Goal: Task Accomplishment & Management: Use online tool/utility

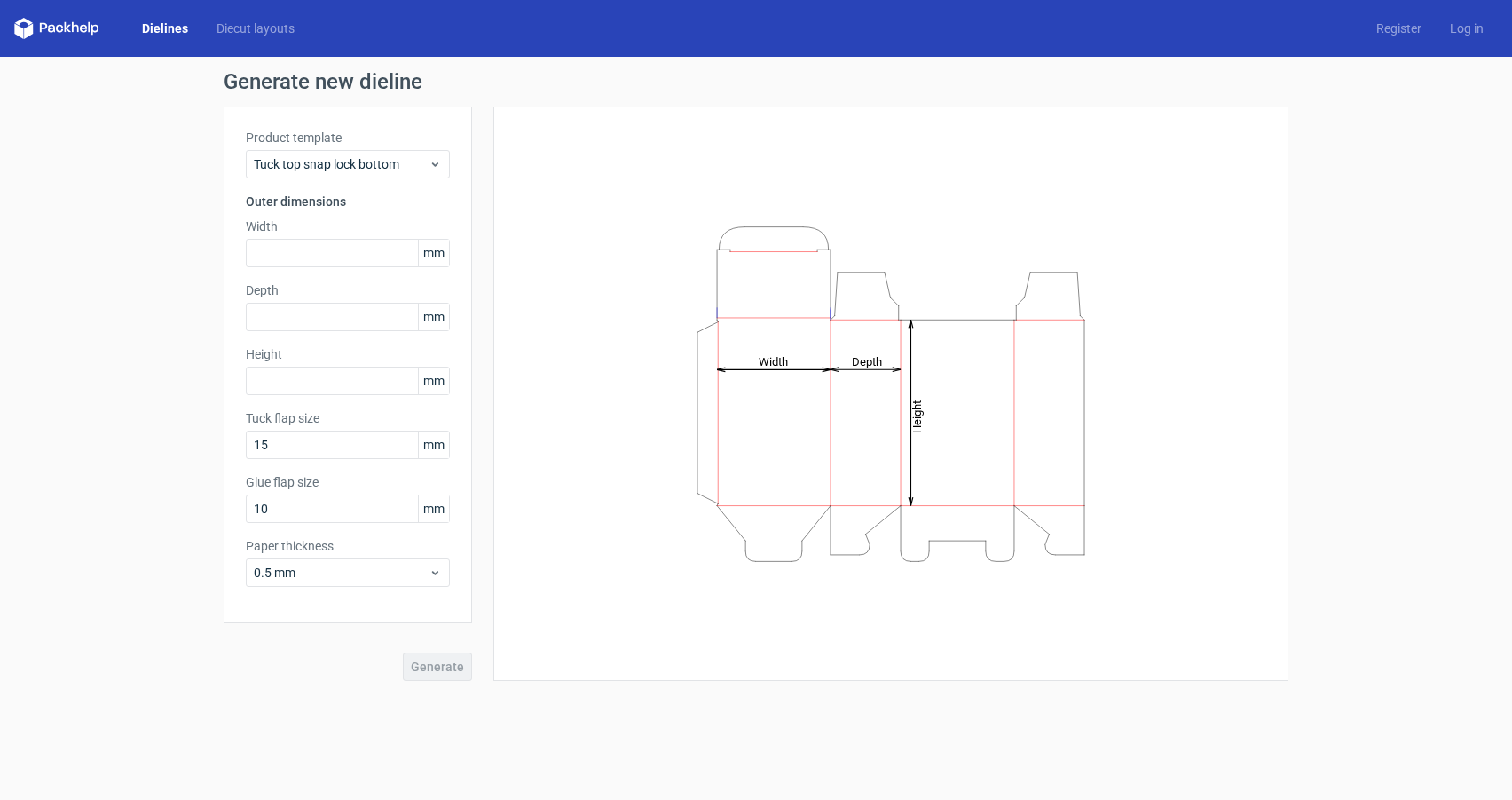
click at [158, 32] on link "Dielines" at bounding box center [164, 28] width 74 height 17
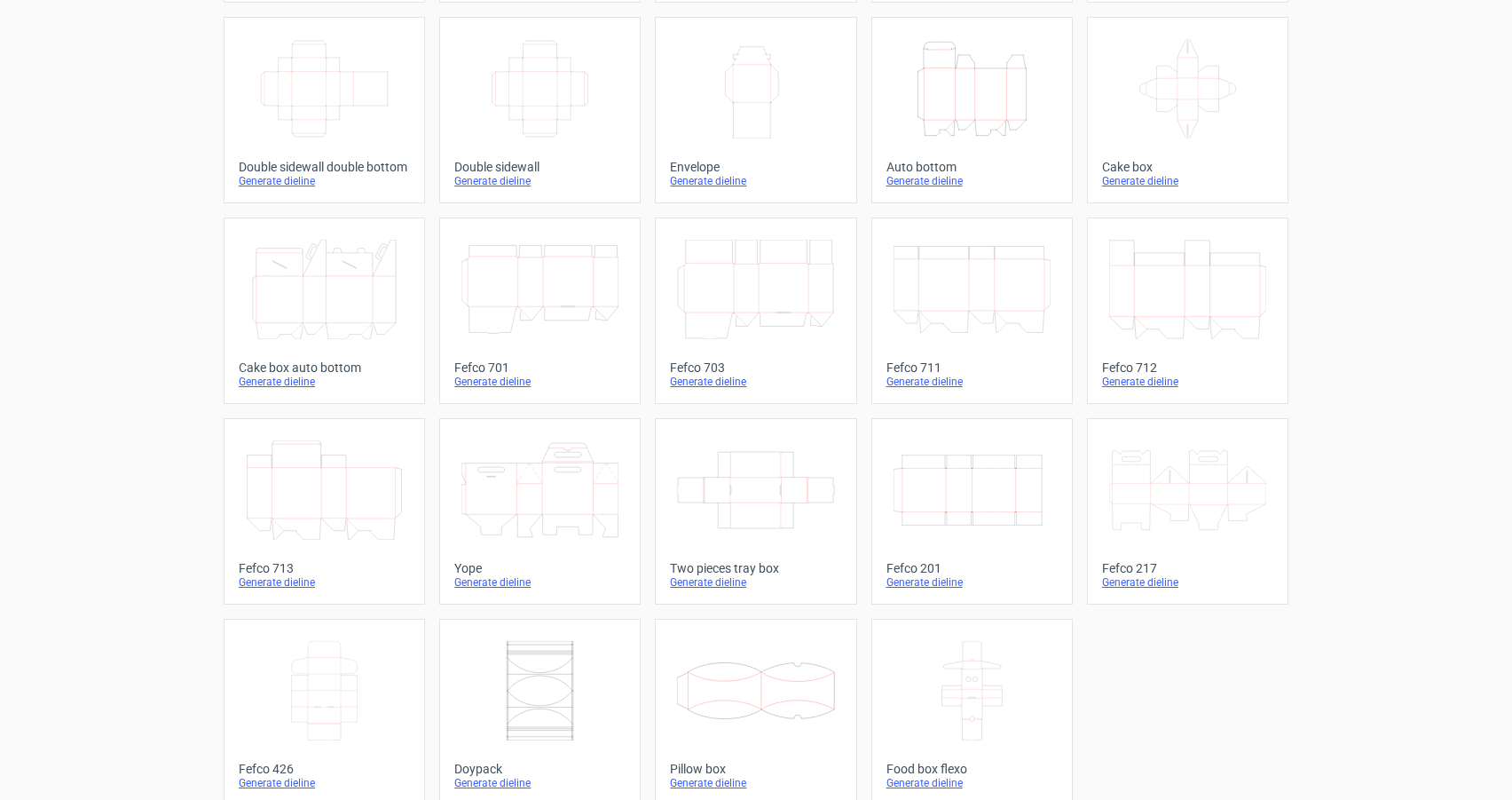
scroll to position [310, 0]
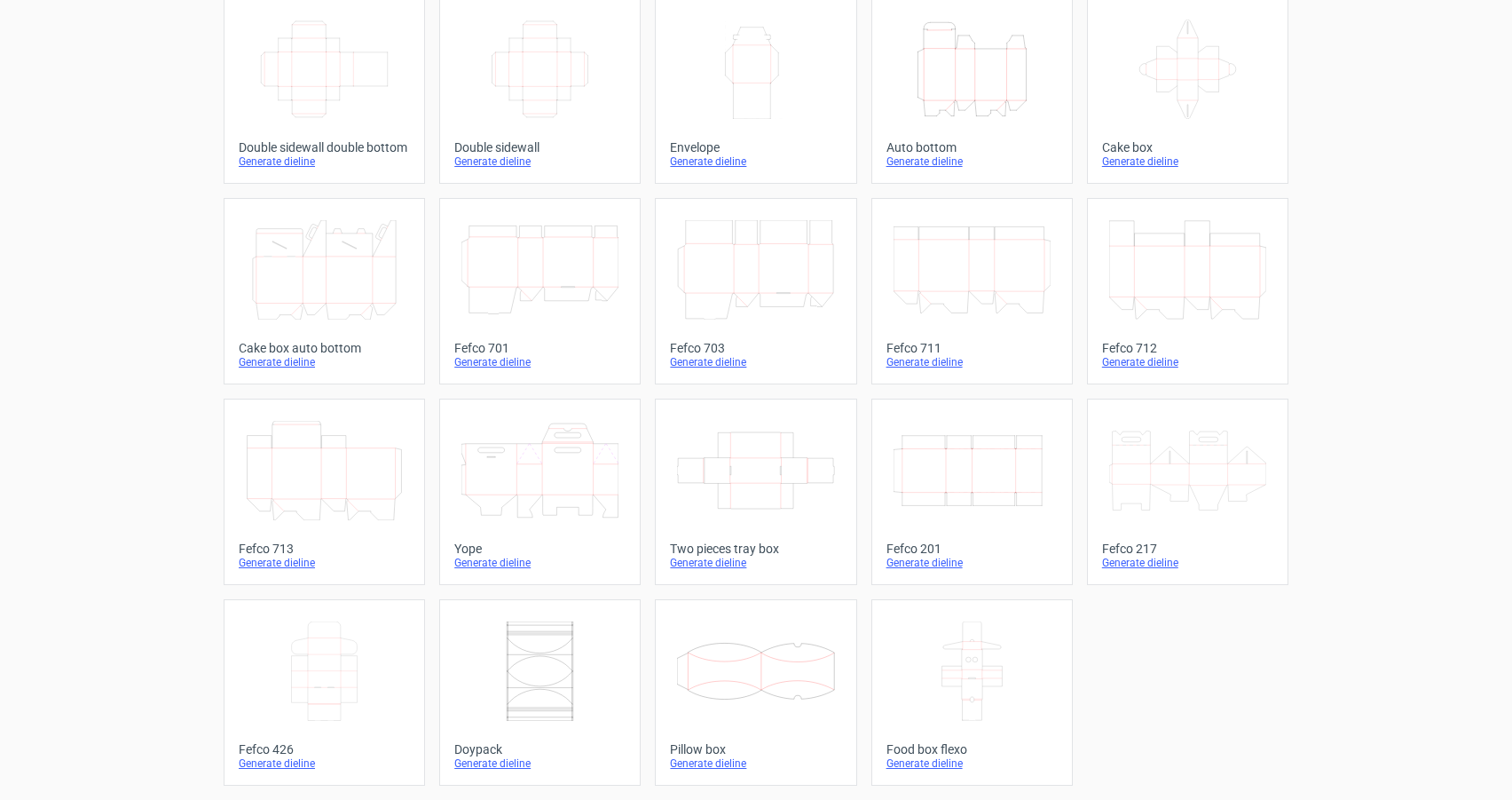
click at [760, 501] on icon at bounding box center [756, 470] width 157 height 100
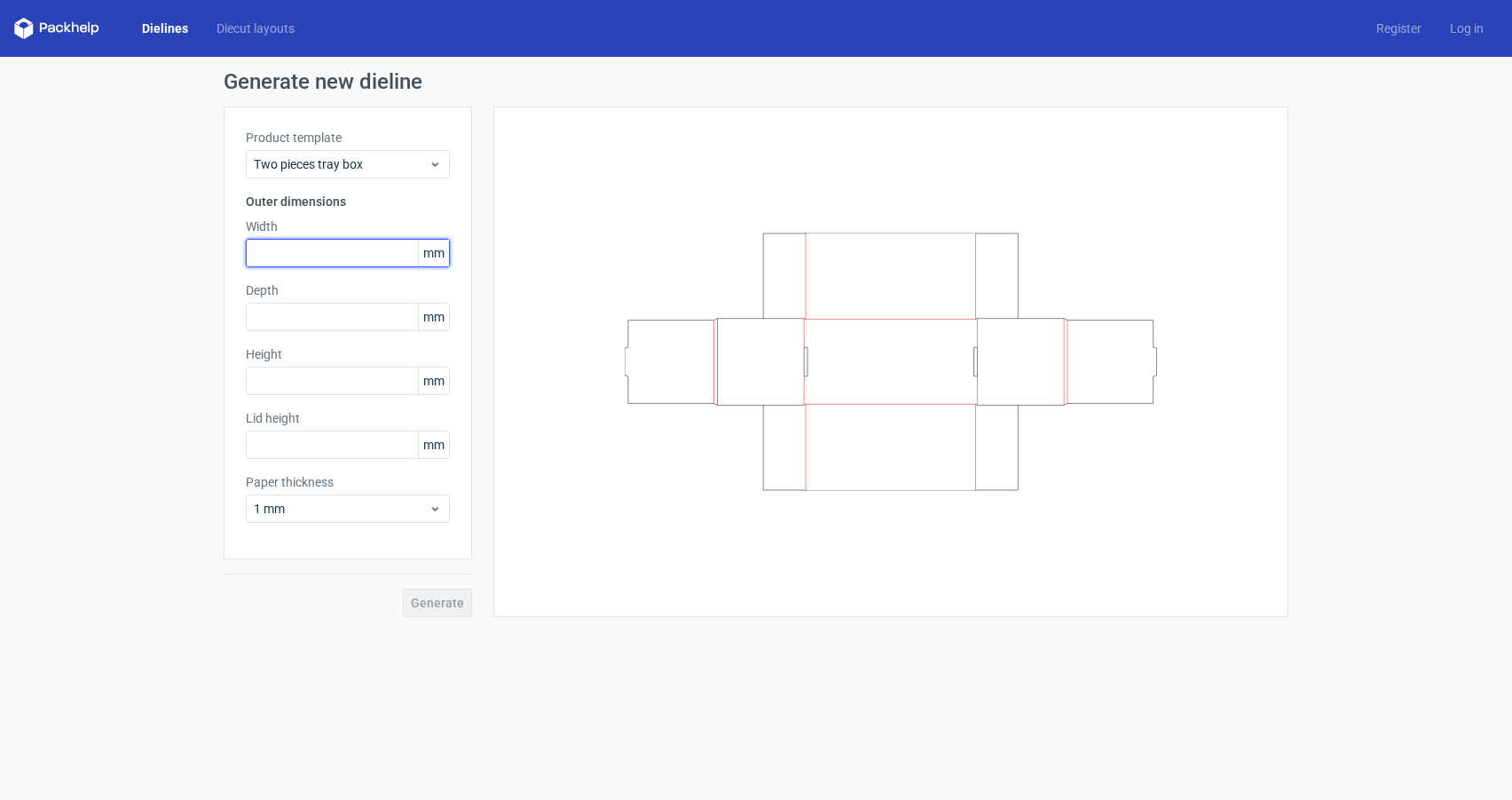
click at [332, 248] on input "text" at bounding box center [347, 252] width 204 height 28
click at [263, 251] on input "text" at bounding box center [347, 252] width 204 height 28
type input "100"
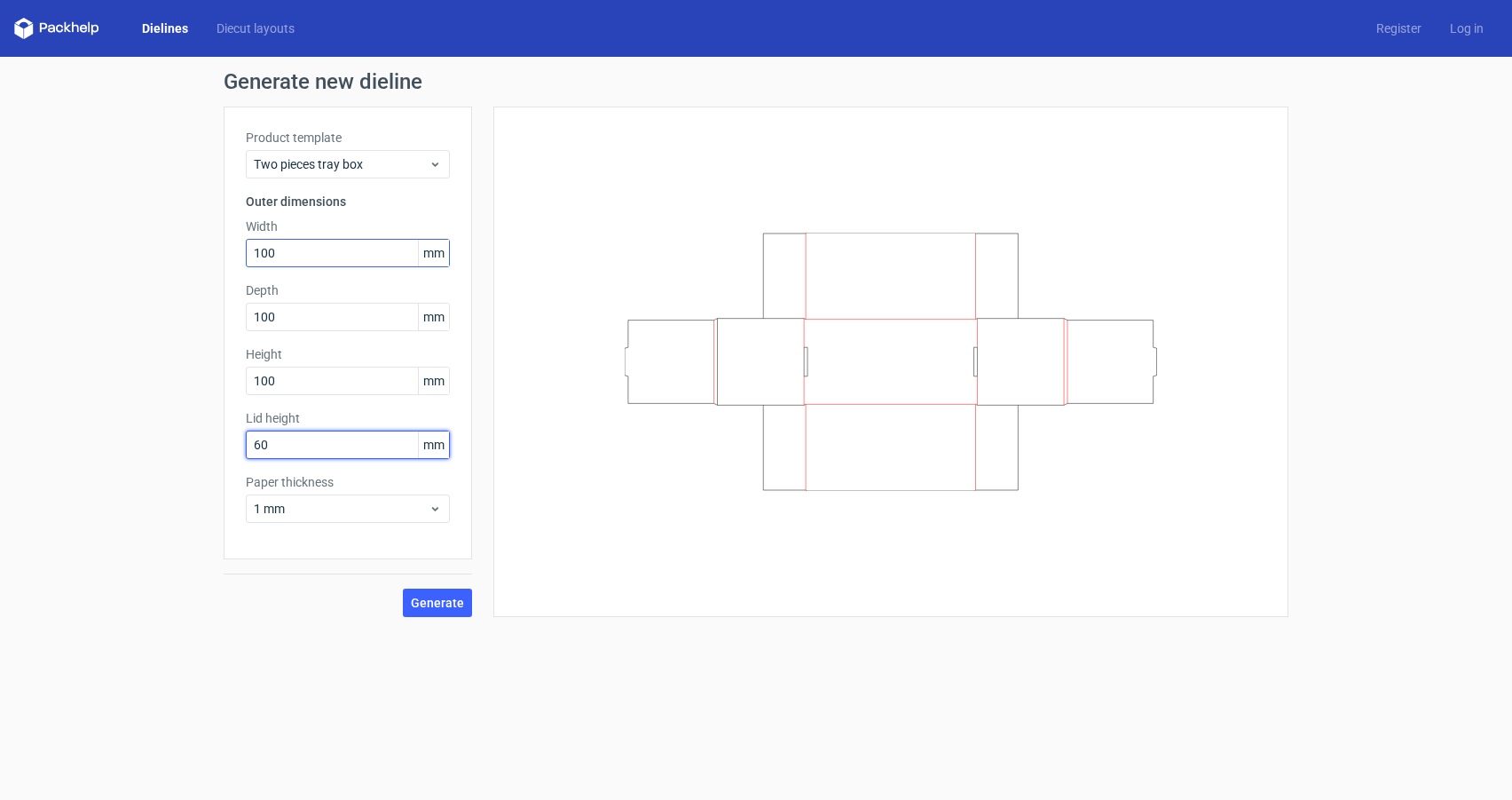
type input "6"
type input "50"
click at [438, 599] on span "Generate" at bounding box center [437, 602] width 53 height 13
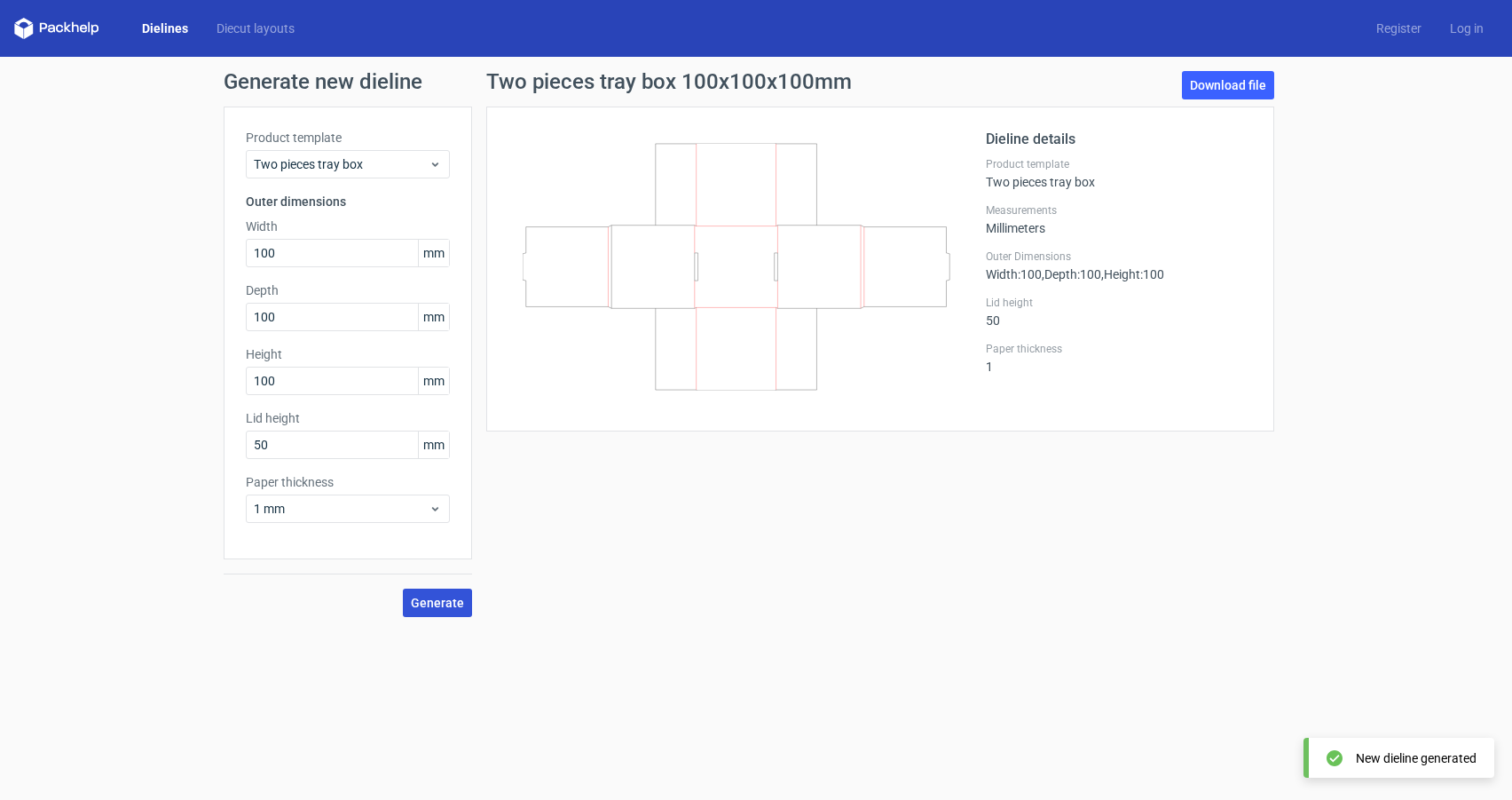
click at [455, 599] on span "Generate" at bounding box center [437, 602] width 53 height 13
click at [1211, 85] on link "Download file" at bounding box center [1229, 84] width 93 height 28
drag, startPoint x: 285, startPoint y: 243, endPoint x: 322, endPoint y: 267, distance: 44.1
click at [292, 254] on input "100" at bounding box center [347, 252] width 204 height 28
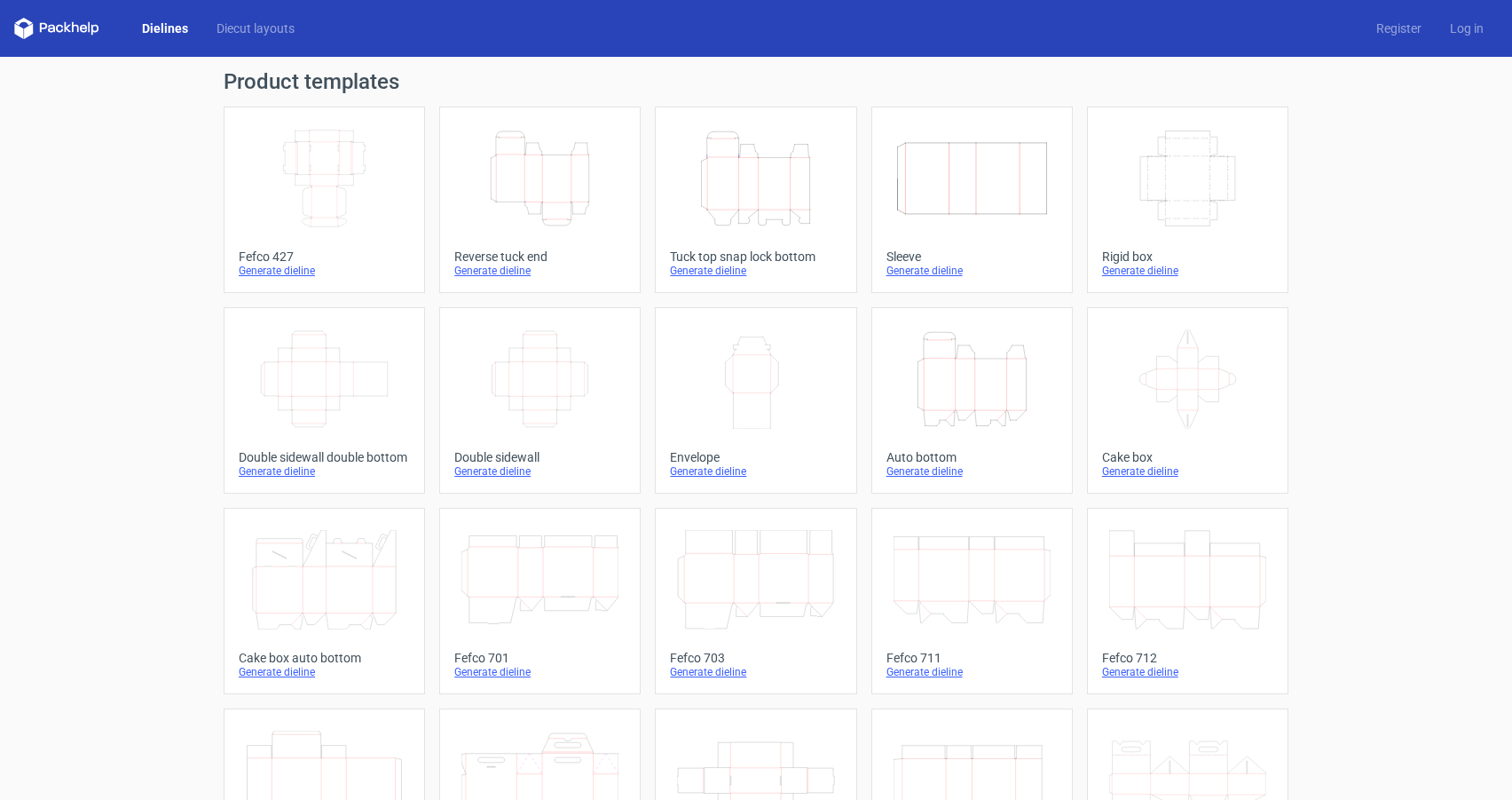
scroll to position [310, 0]
click at [993, 207] on icon "Width Depth Height" at bounding box center [972, 178] width 157 height 100
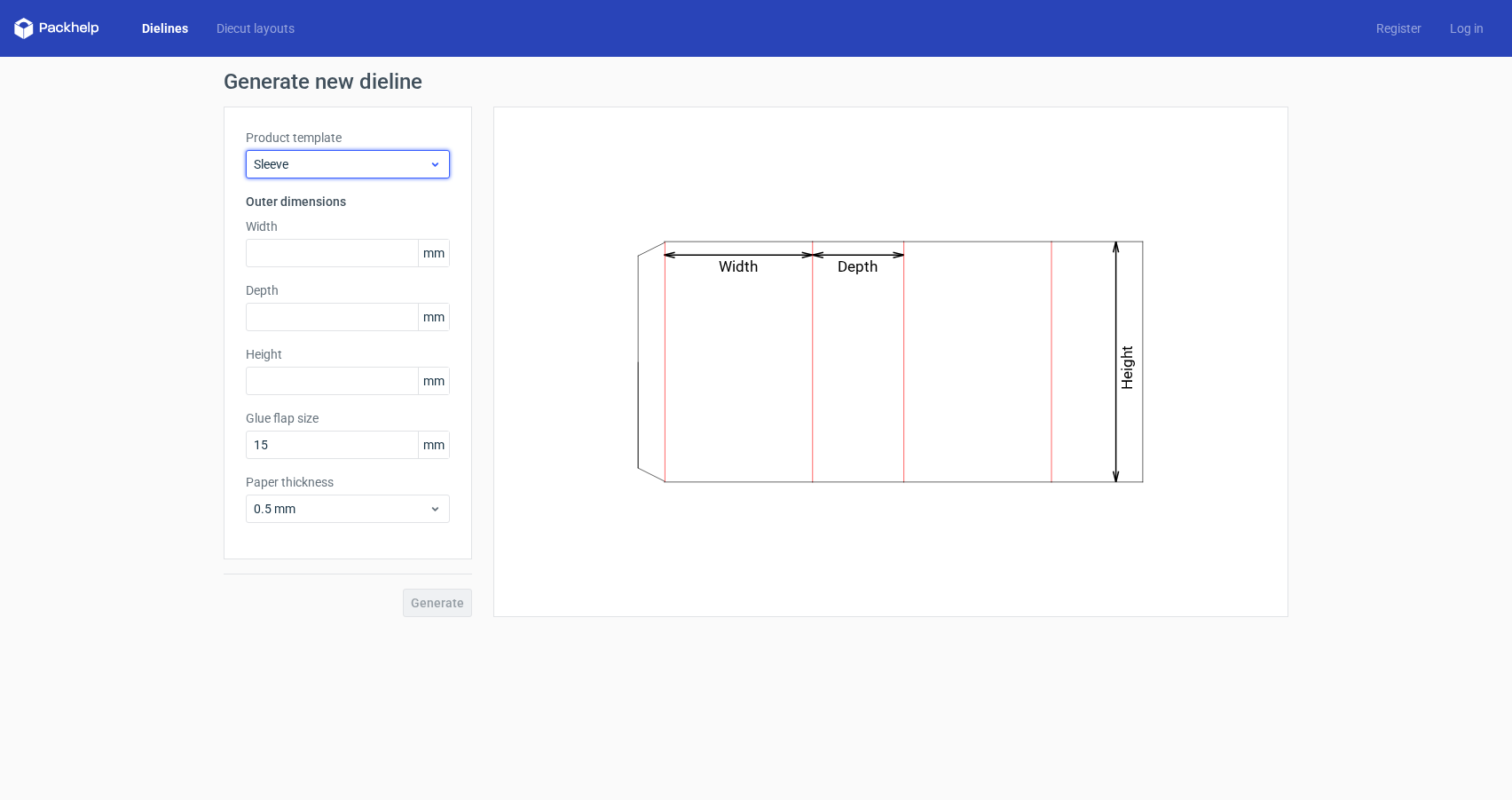
click at [379, 171] on span "Sleeve" at bounding box center [341, 164] width 175 height 17
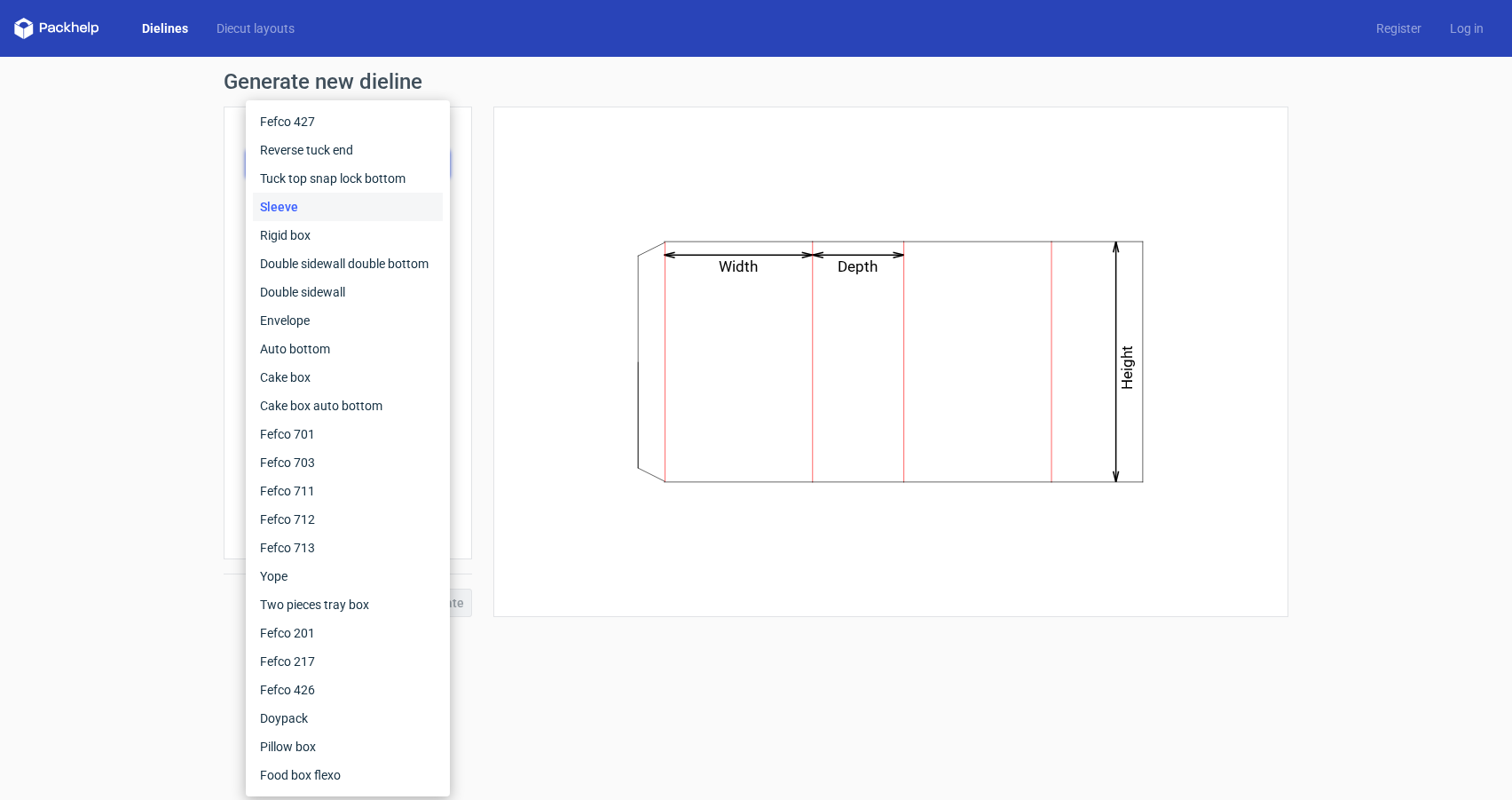
click at [296, 207] on div "Sleeve" at bounding box center [348, 206] width 190 height 28
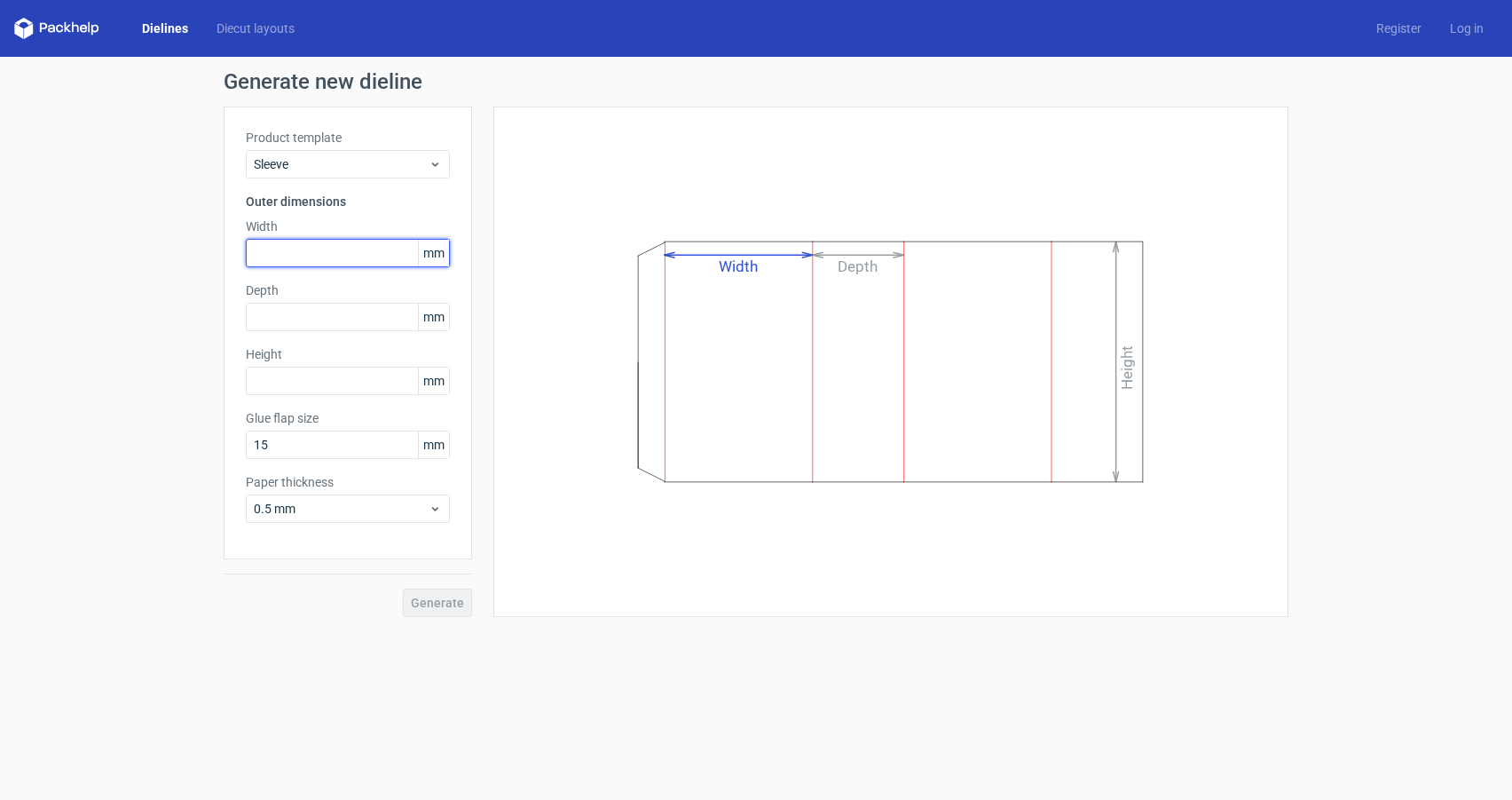
drag, startPoint x: 283, startPoint y: 240, endPoint x: 280, endPoint y: 260, distance: 20.2
click at [281, 247] on input "text" at bounding box center [347, 252] width 204 height 28
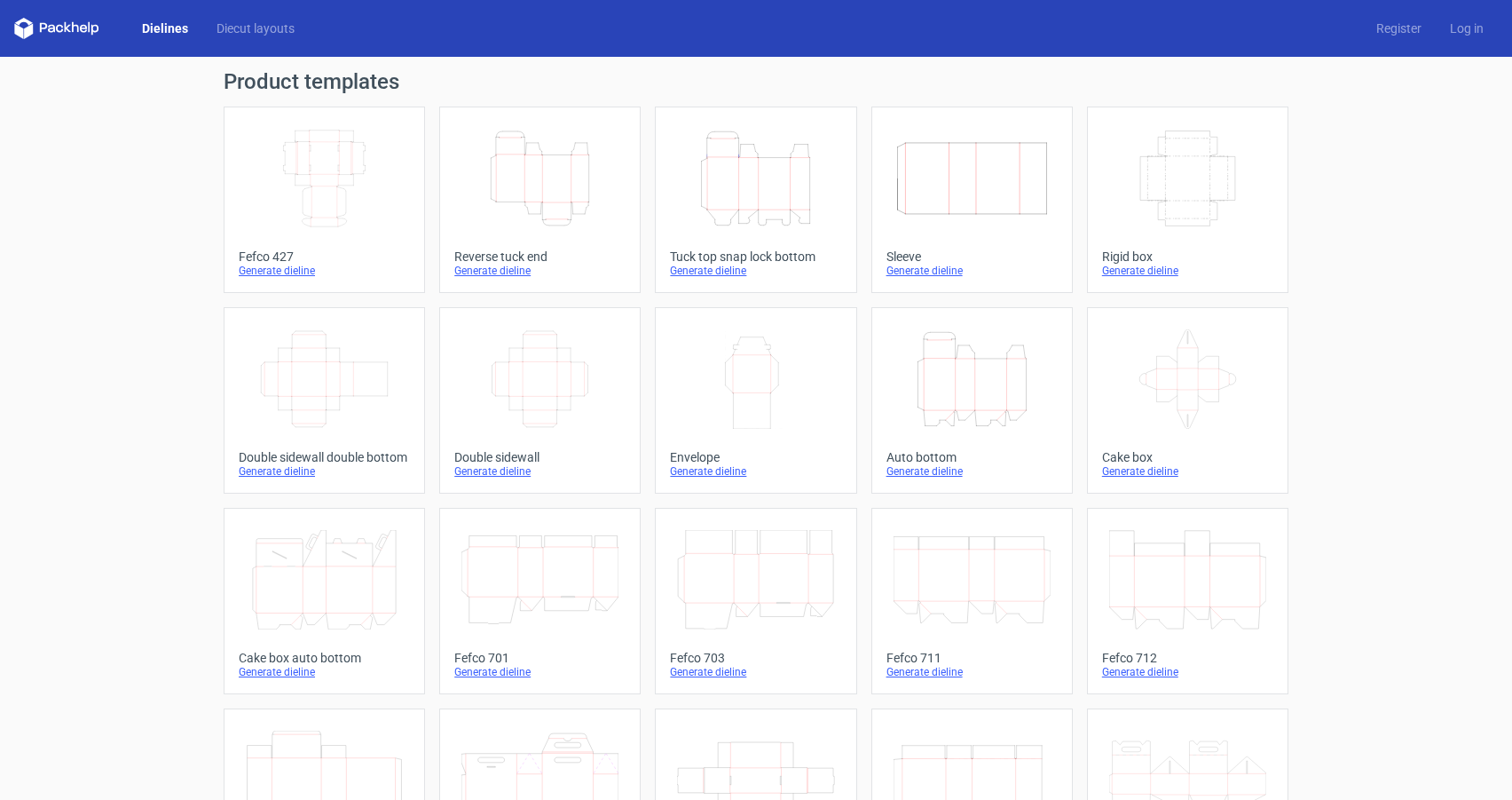
click at [936, 210] on icon "Width Depth Height" at bounding box center [972, 178] width 157 height 100
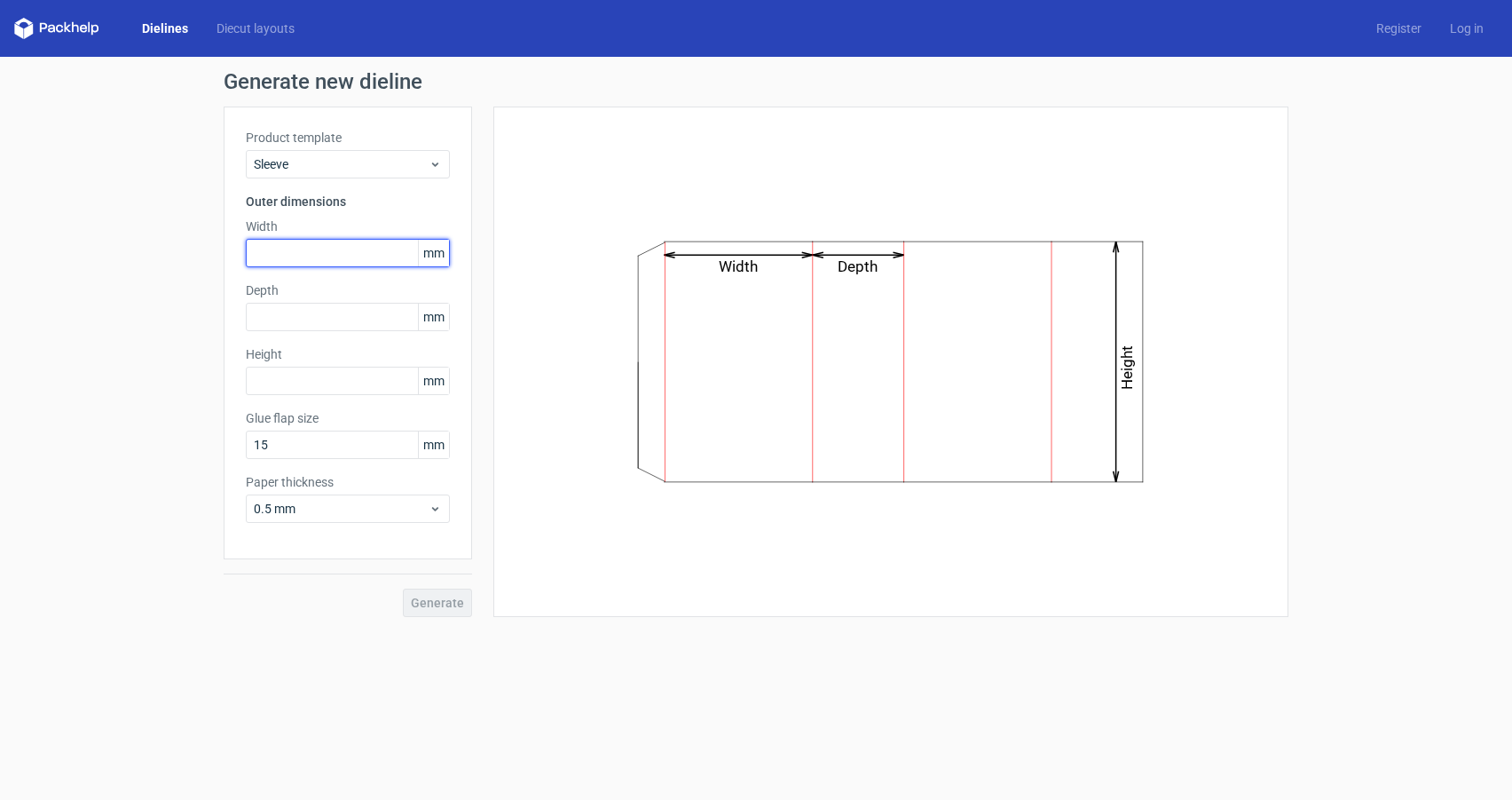
click at [288, 252] on input "text" at bounding box center [347, 252] width 204 height 28
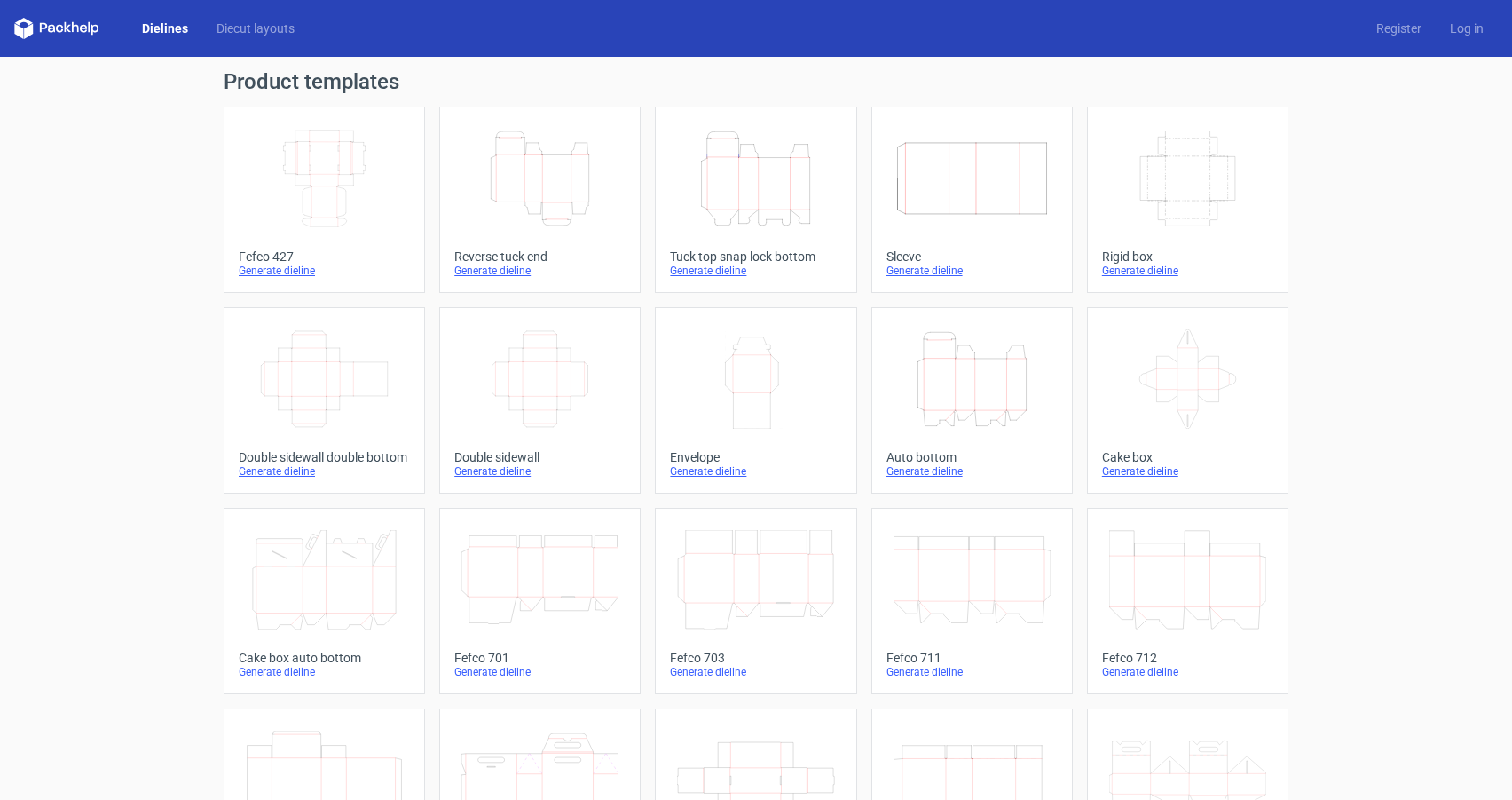
click at [982, 218] on icon "Width Depth Height" at bounding box center [972, 178] width 157 height 100
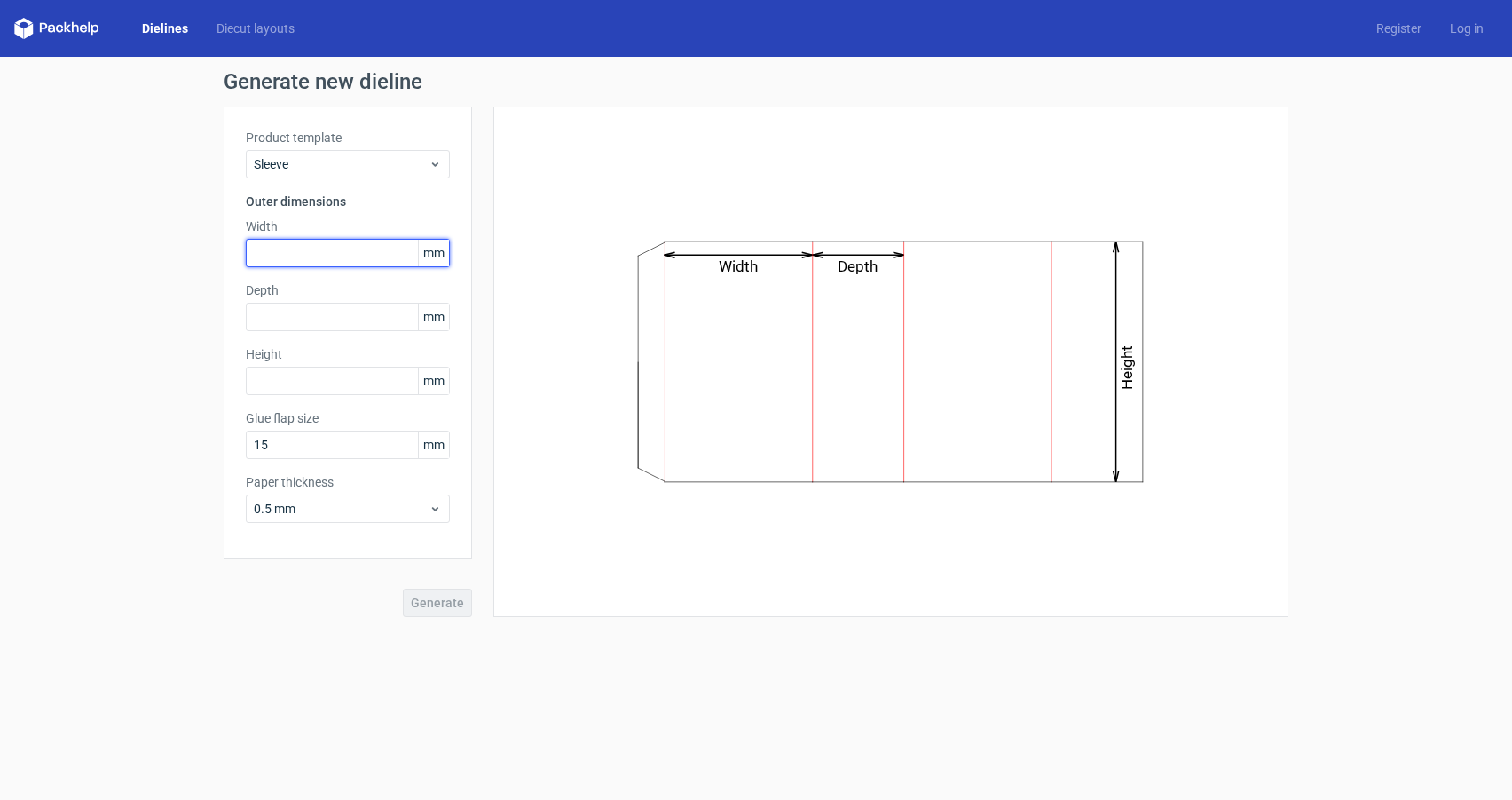
click at [306, 245] on input "text" at bounding box center [347, 252] width 204 height 28
type input "1"
type input "150"
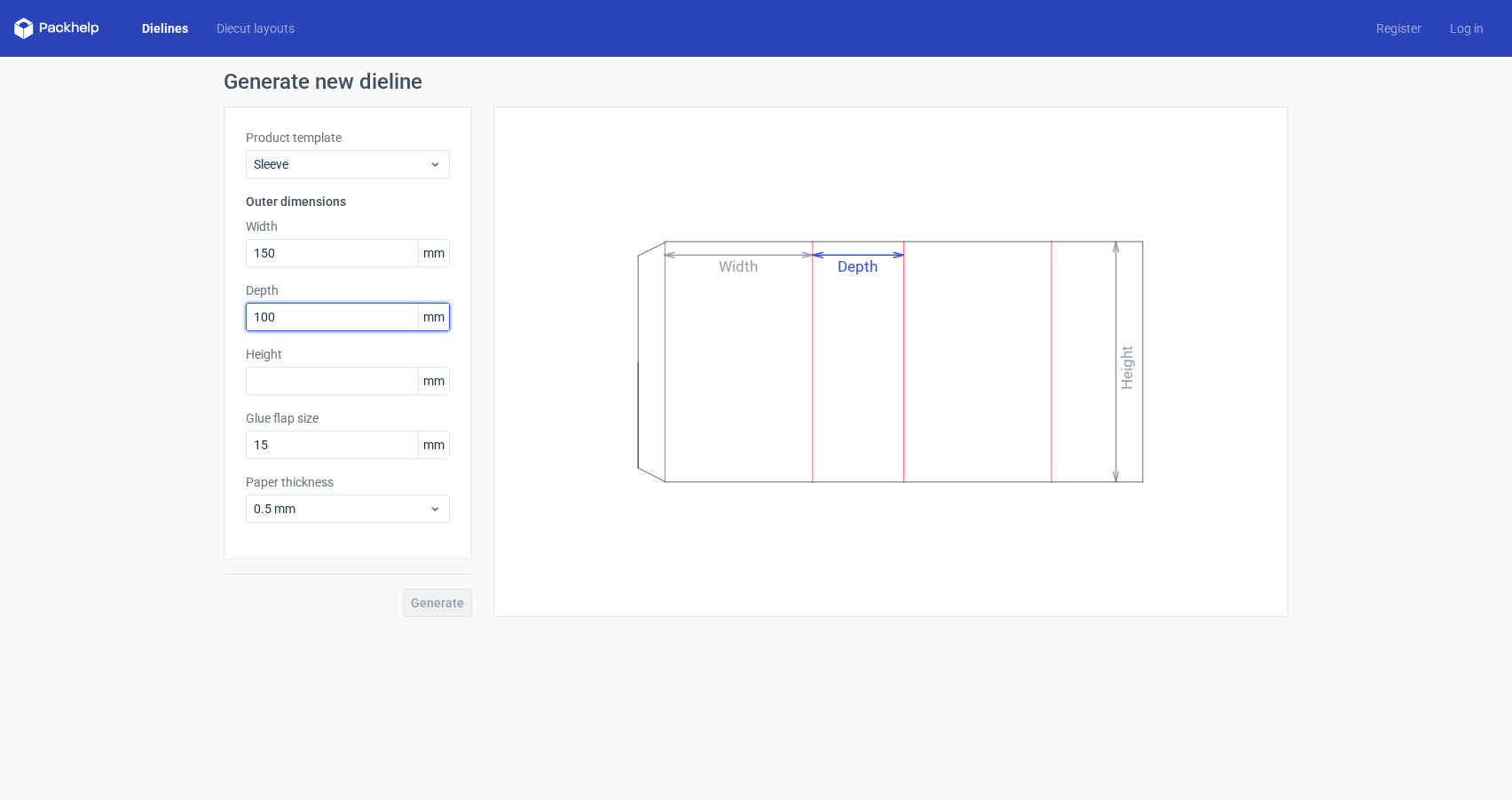
type input "100"
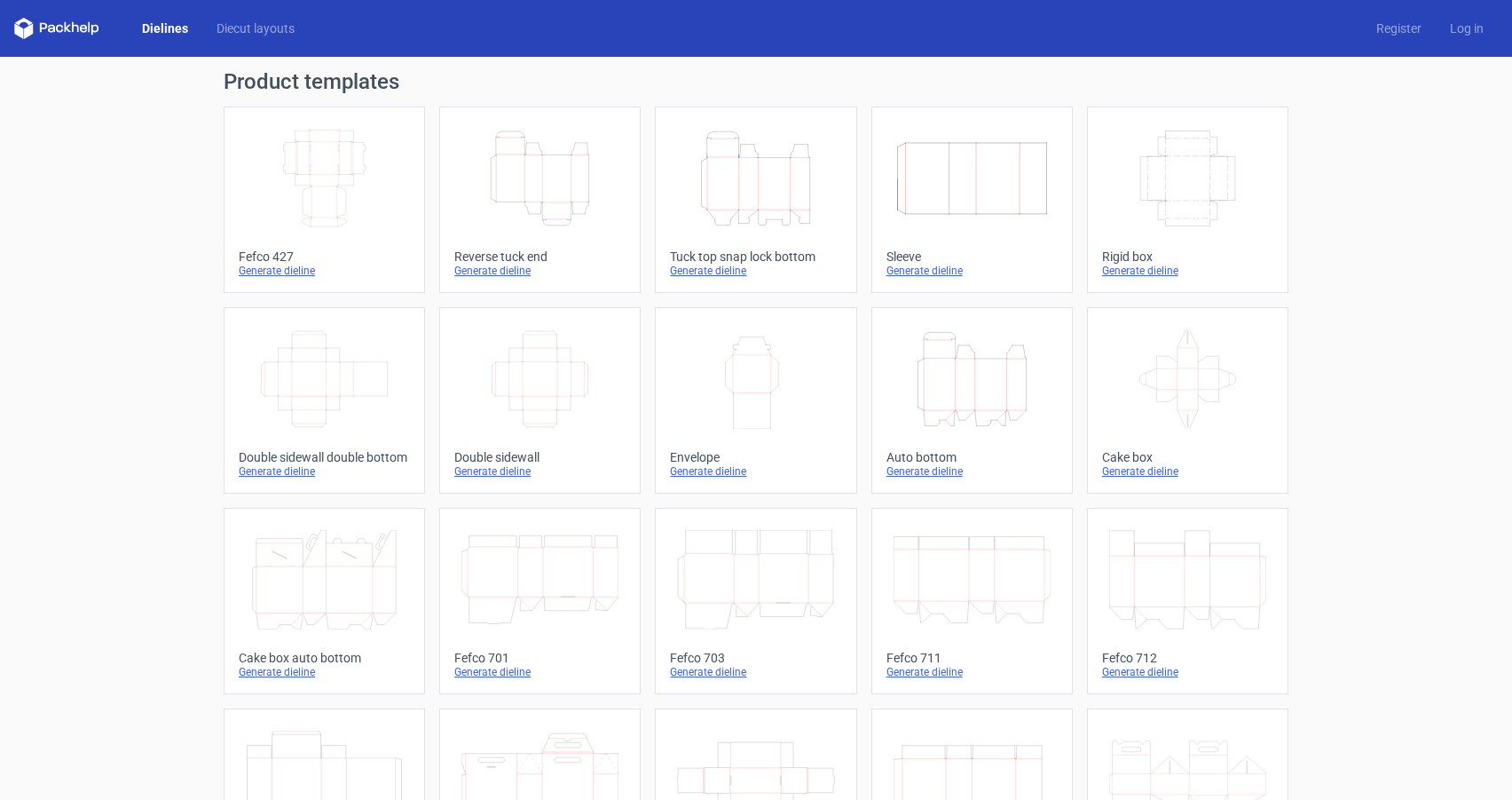
click at [779, 181] on icon "Height Depth Width" at bounding box center [756, 178] width 157 height 100
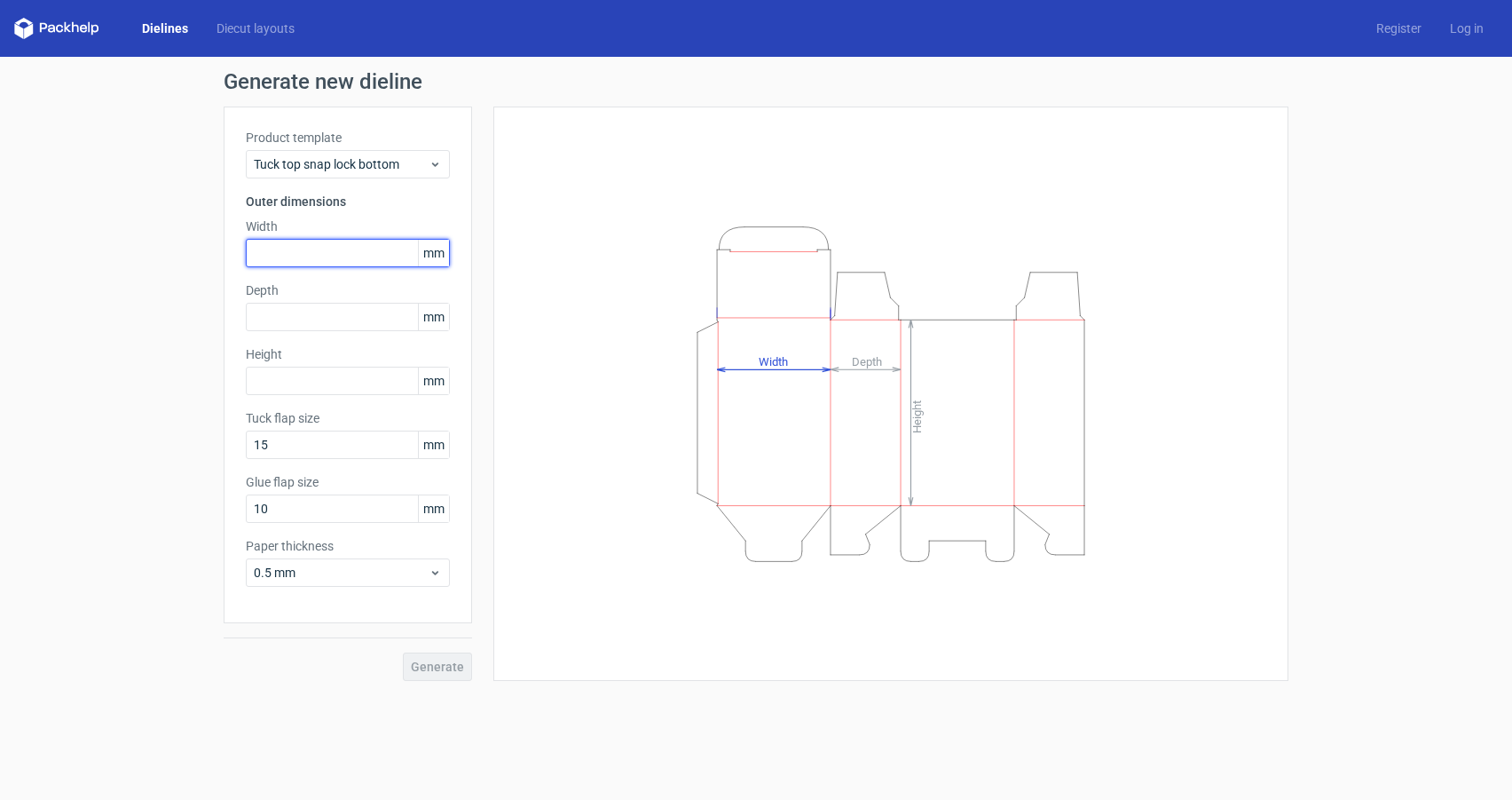
click at [281, 247] on input "text" at bounding box center [347, 252] width 204 height 28
drag, startPoint x: 304, startPoint y: 247, endPoint x: 84, endPoint y: 248, distance: 220.0
click at [84, 248] on div "Generate new dieline Product template Tuck top snap lock bottom Outer dimension…" at bounding box center [756, 376] width 1512 height 638
drag, startPoint x: 155, startPoint y: 358, endPoint x: 188, endPoint y: 367, distance: 34.2
click at [188, 366] on div "Generate new dieline Product template Tuck top snap lock bottom Outer dimension…" at bounding box center [756, 376] width 1512 height 638
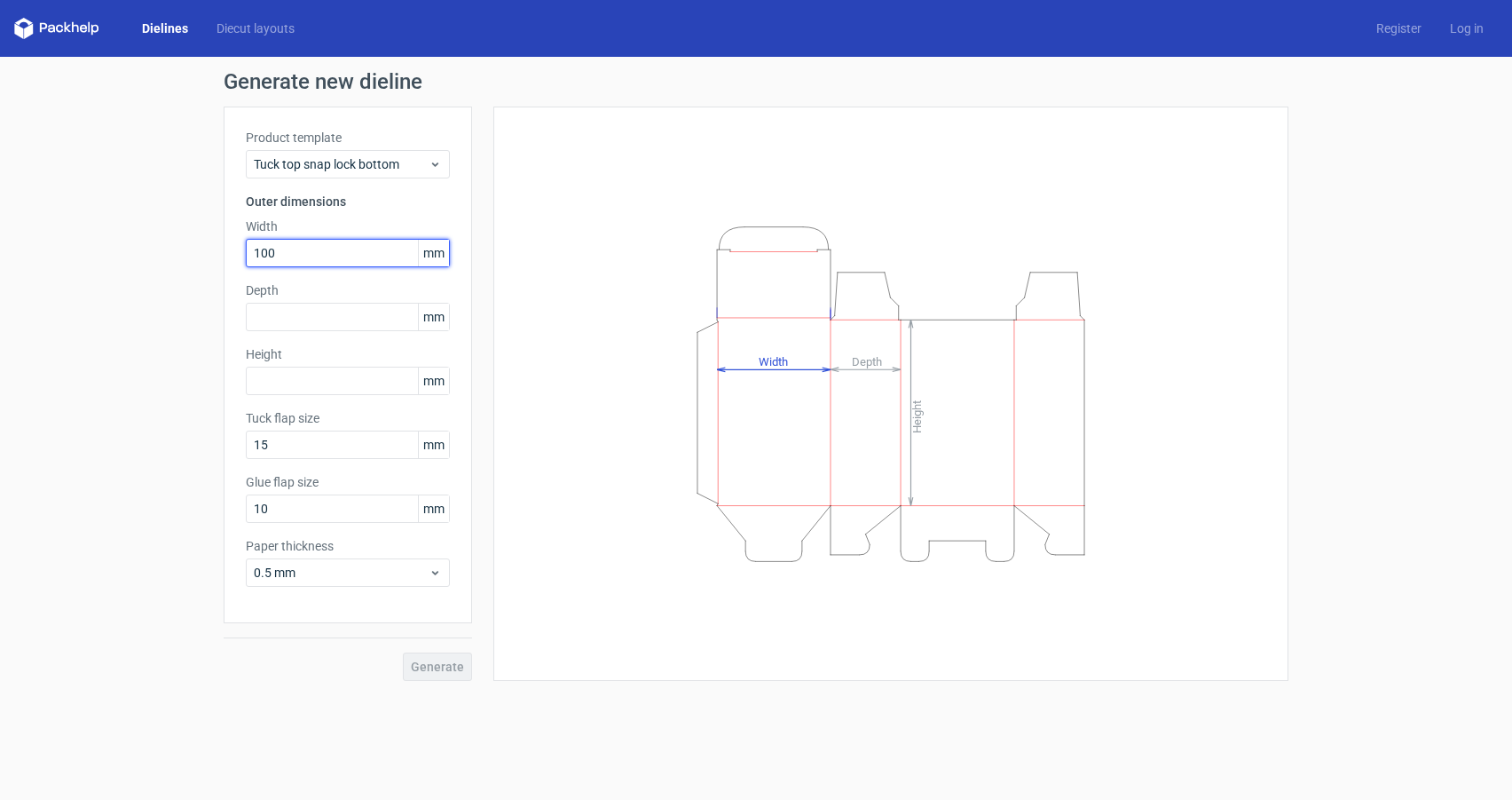
drag, startPoint x: 297, startPoint y: 252, endPoint x: 119, endPoint y: 260, distance: 178.2
click at [119, 260] on div "Generate new dieline Product template Tuck top snap lock bottom Outer dimension…" at bounding box center [756, 376] width 1512 height 638
type input "1"
type input "50"
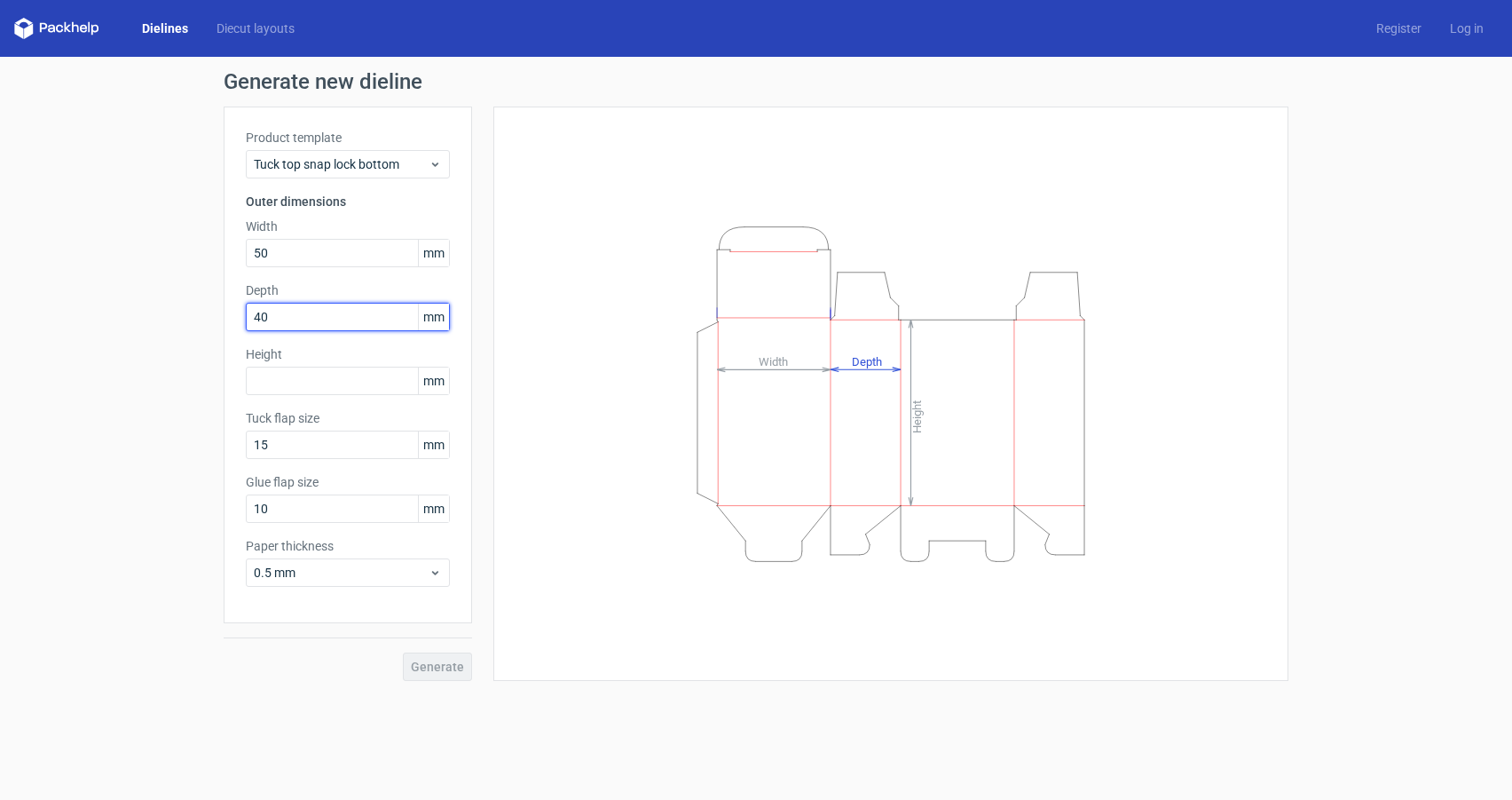
type input "40"
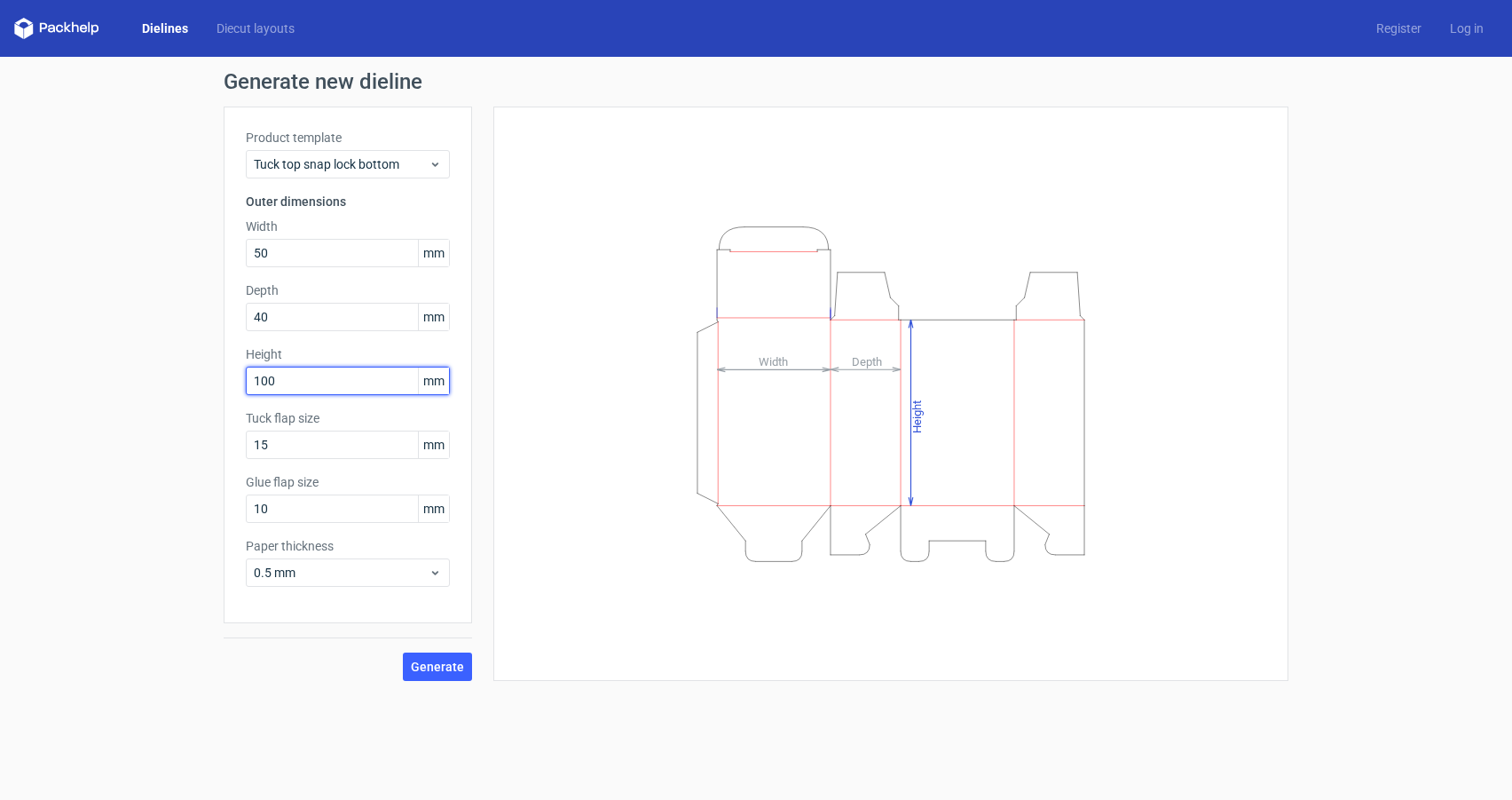
type input "100"
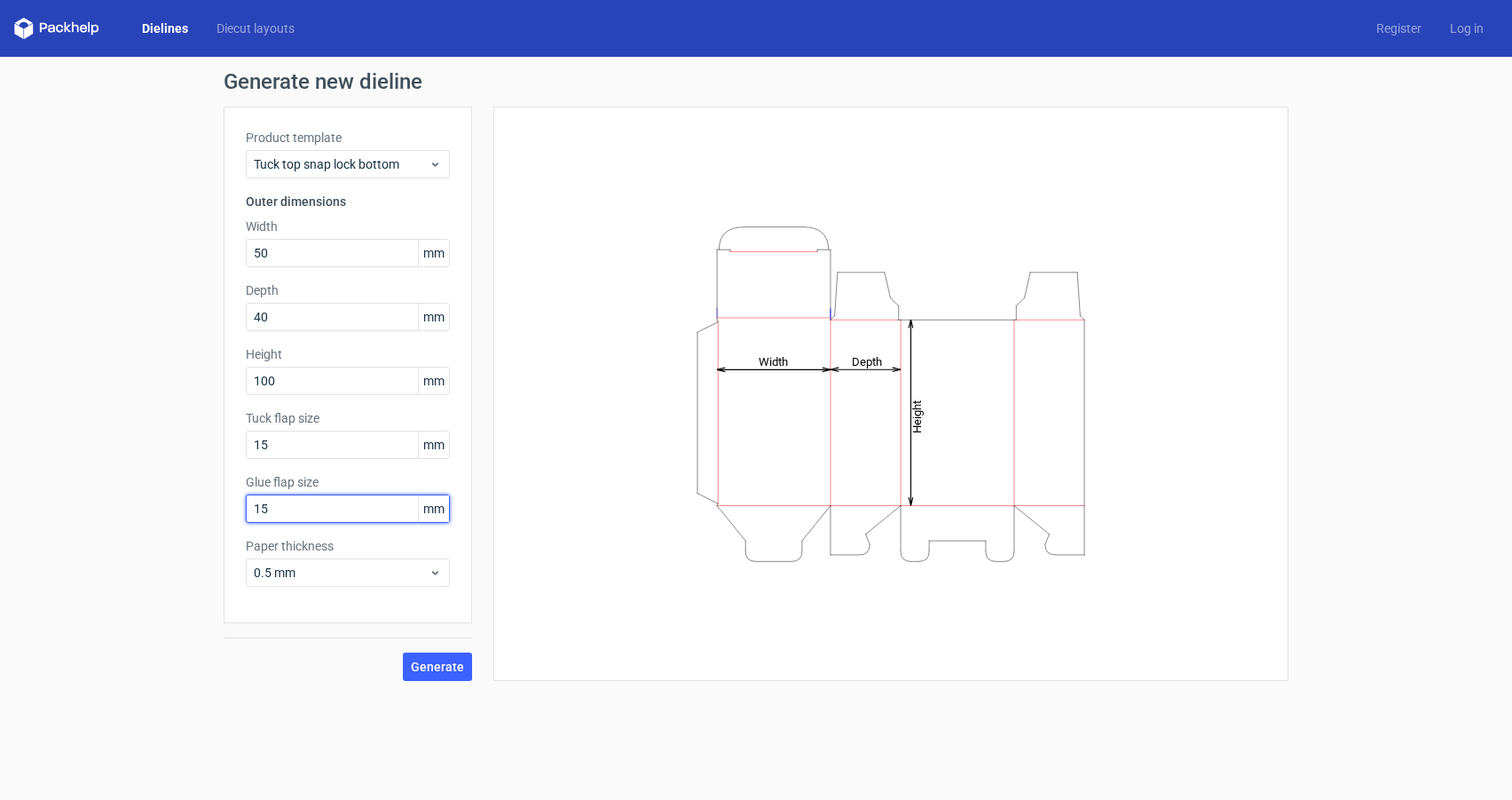
type input "15"
click at [450, 657] on button "Generate" at bounding box center [438, 666] width 70 height 28
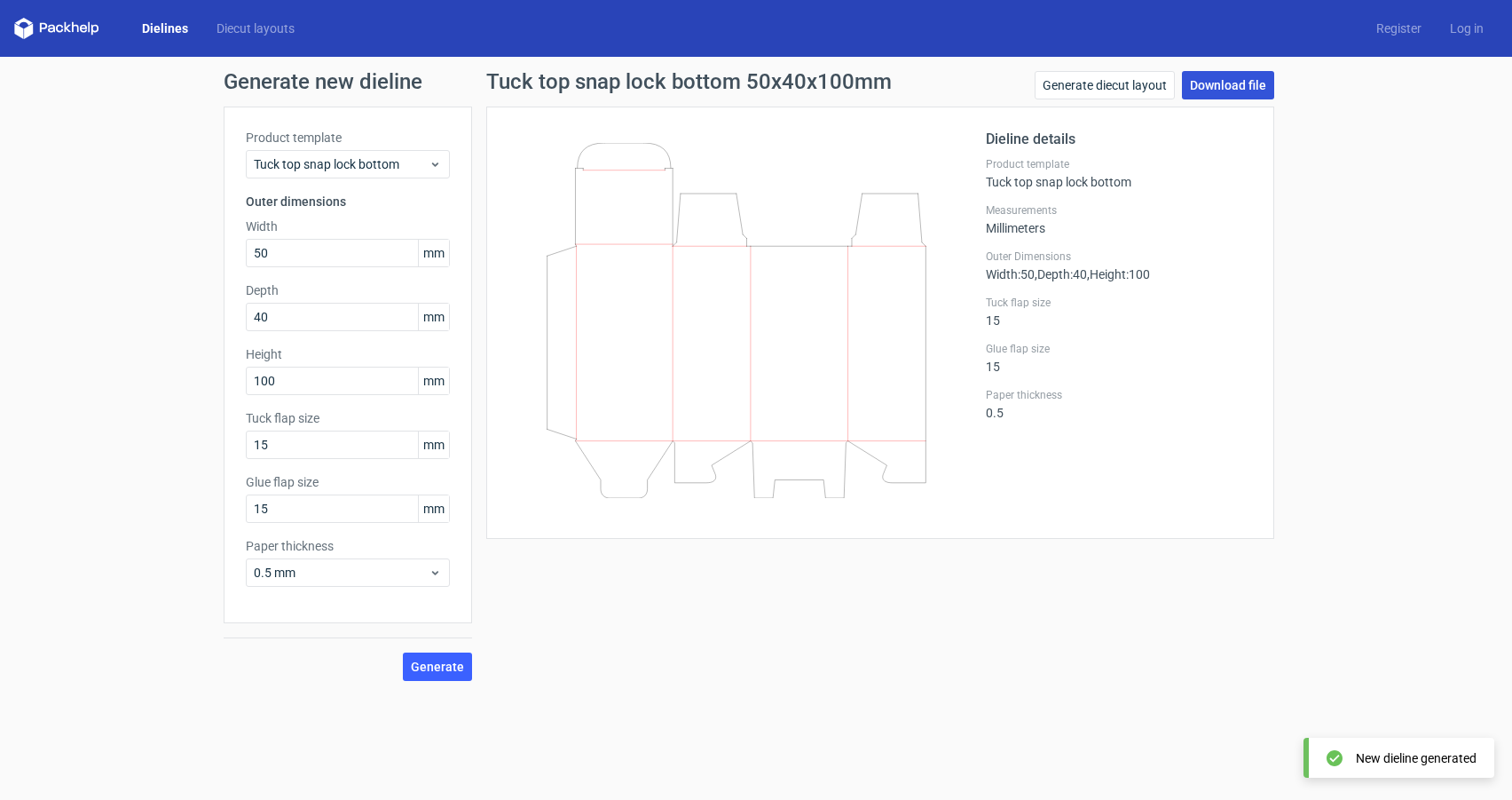
click at [1235, 93] on link "Download file" at bounding box center [1229, 84] width 93 height 28
